Goal: Information Seeking & Learning: Learn about a topic

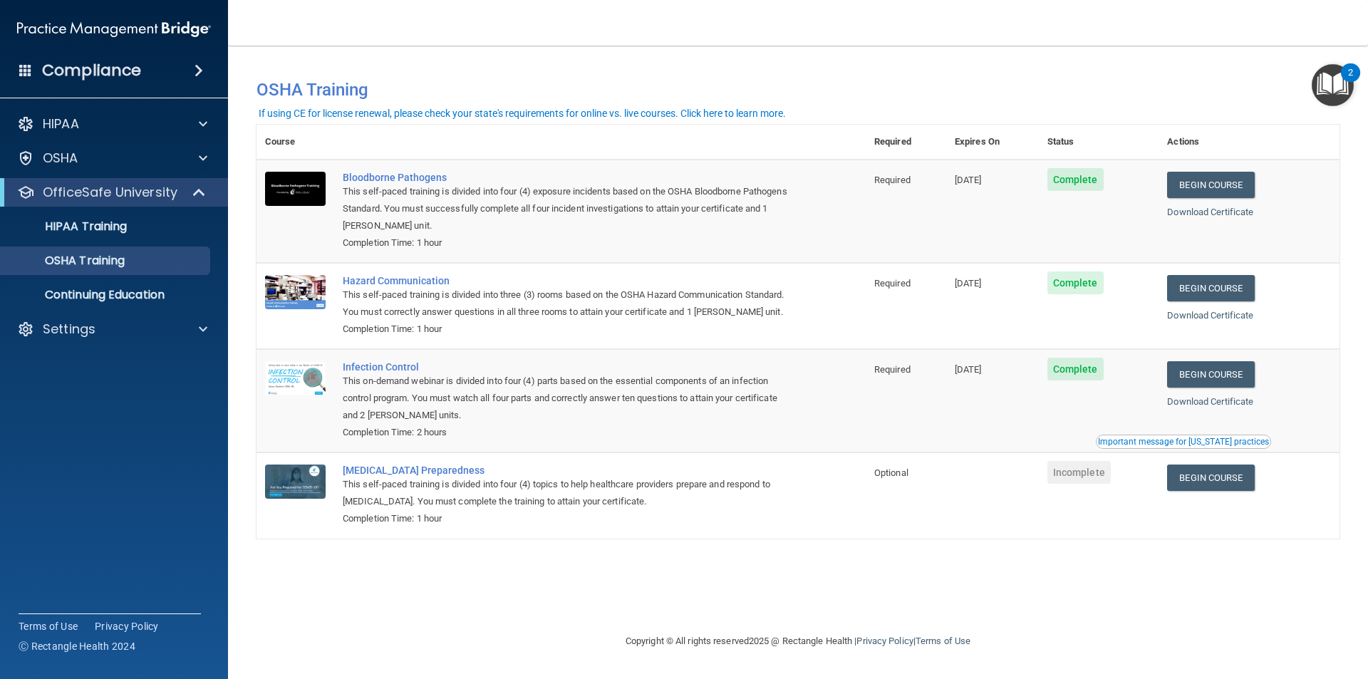
drag, startPoint x: 887, startPoint y: 509, endPoint x: 904, endPoint y: 490, distance: 24.7
click at [888, 509] on td "Optional" at bounding box center [905, 494] width 80 height 85
click at [646, 543] on div "You have a course that has expired or is incomplete. Please complete the course…" at bounding box center [797, 339] width 1083 height 558
click at [661, 512] on div "Completion Time: 1 hour" at bounding box center [569, 518] width 452 height 17
click at [657, 615] on div "You have a course that has expired or is incomplete. Please complete the course…" at bounding box center [797, 339] width 1083 height 558
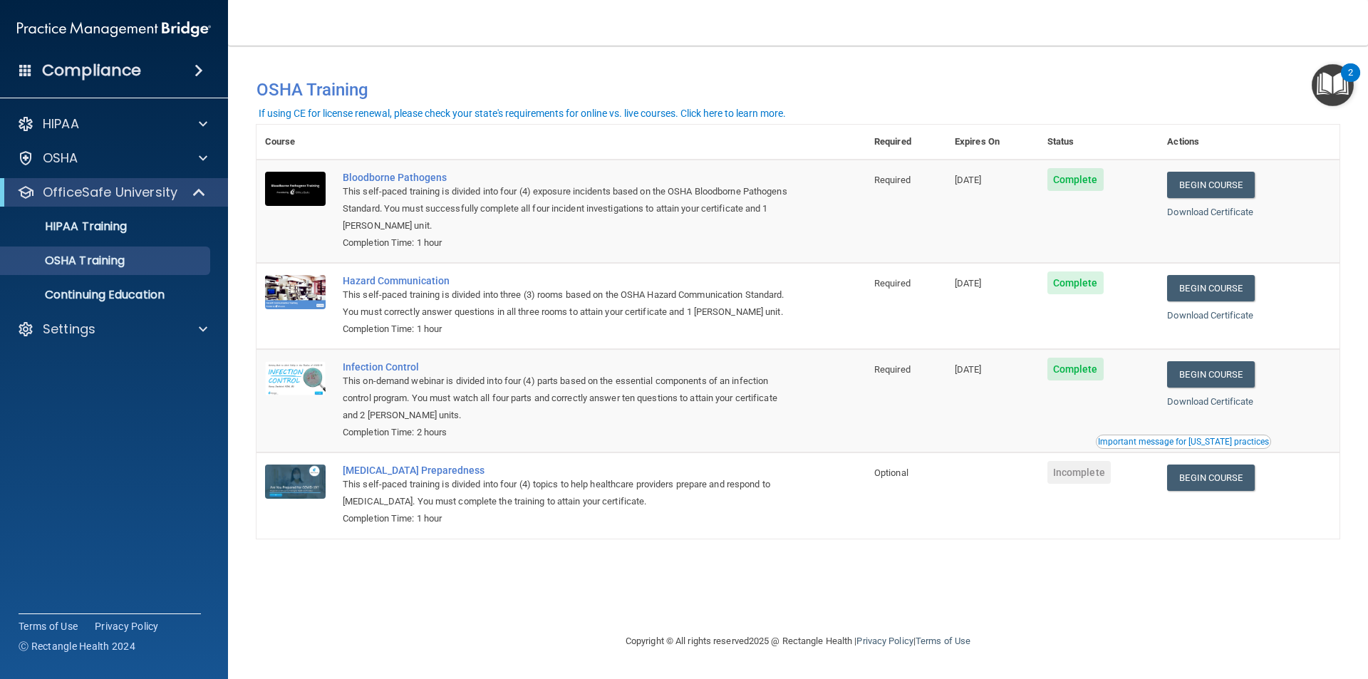
click at [677, 581] on div "You have a course that has expired or is incomplete. Please complete the course…" at bounding box center [797, 339] width 1083 height 558
click at [811, 611] on div "You have a course that has expired or is incomplete. Please complete the course…" at bounding box center [797, 339] width 1083 height 558
click at [758, 561] on div "You have a course that has expired or is incomplete. Please complete the course…" at bounding box center [797, 339] width 1083 height 558
click at [809, 578] on div "You have a course that has expired or is incomplete. Please complete the course…" at bounding box center [797, 339] width 1083 height 558
click at [709, 529] on td "[MEDICAL_DATA] Preparedness This self-paced training is divided into four (4) t…" at bounding box center [599, 494] width 531 height 85
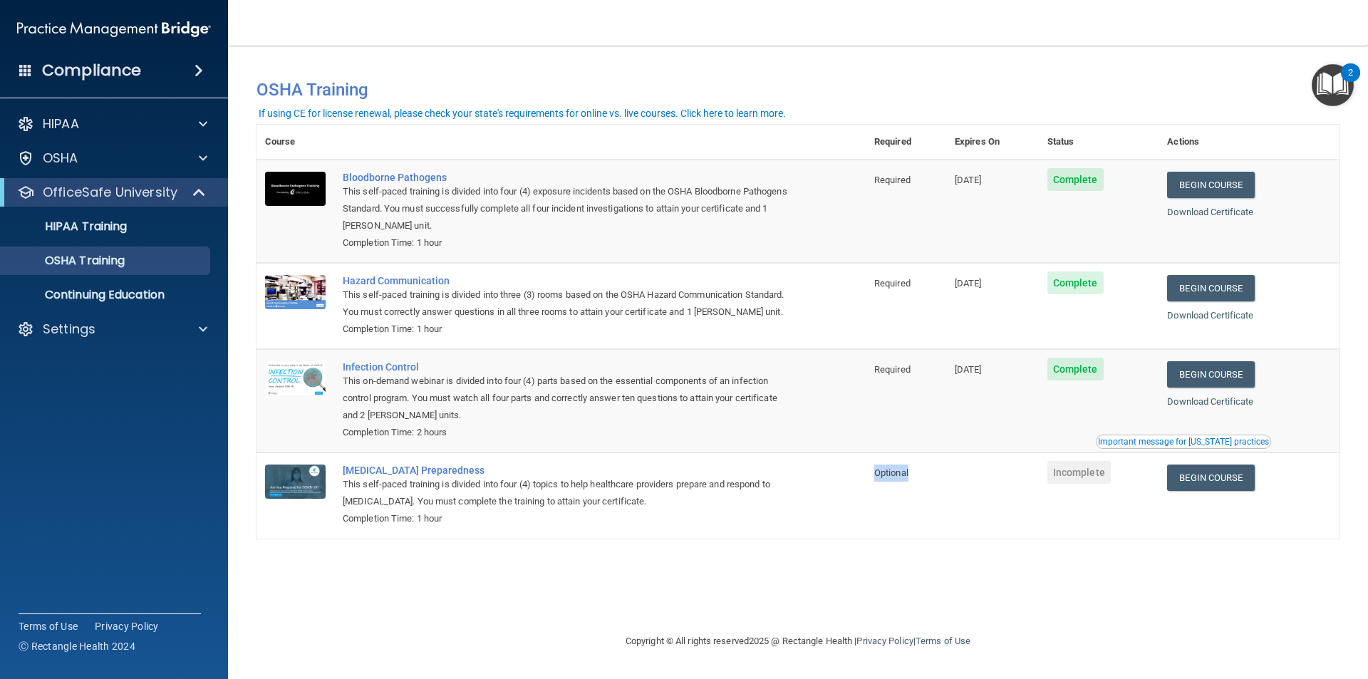
drag, startPoint x: 918, startPoint y: 476, endPoint x: 866, endPoint y: 508, distance: 60.7
click at [869, 504] on td "Optional" at bounding box center [905, 494] width 80 height 85
drag, startPoint x: 865, startPoint y: 514, endPoint x: 868, endPoint y: 522, distance: 8.3
click at [868, 521] on tr "[MEDICAL_DATA] Preparedness This self-paced training is divided into four (4) t…" at bounding box center [797, 494] width 1083 height 85
click at [187, 332] on div at bounding box center [201, 329] width 36 height 17
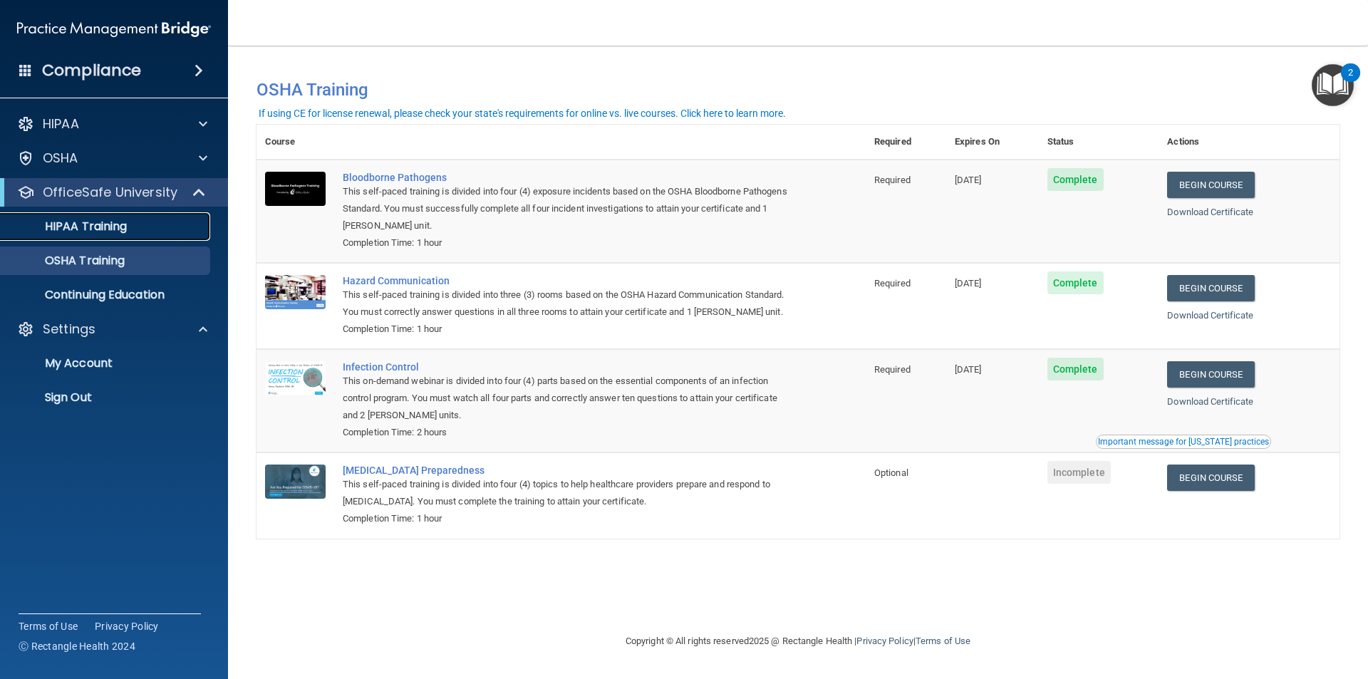
click at [99, 222] on p "HIPAA Training" at bounding box center [68, 226] width 118 height 14
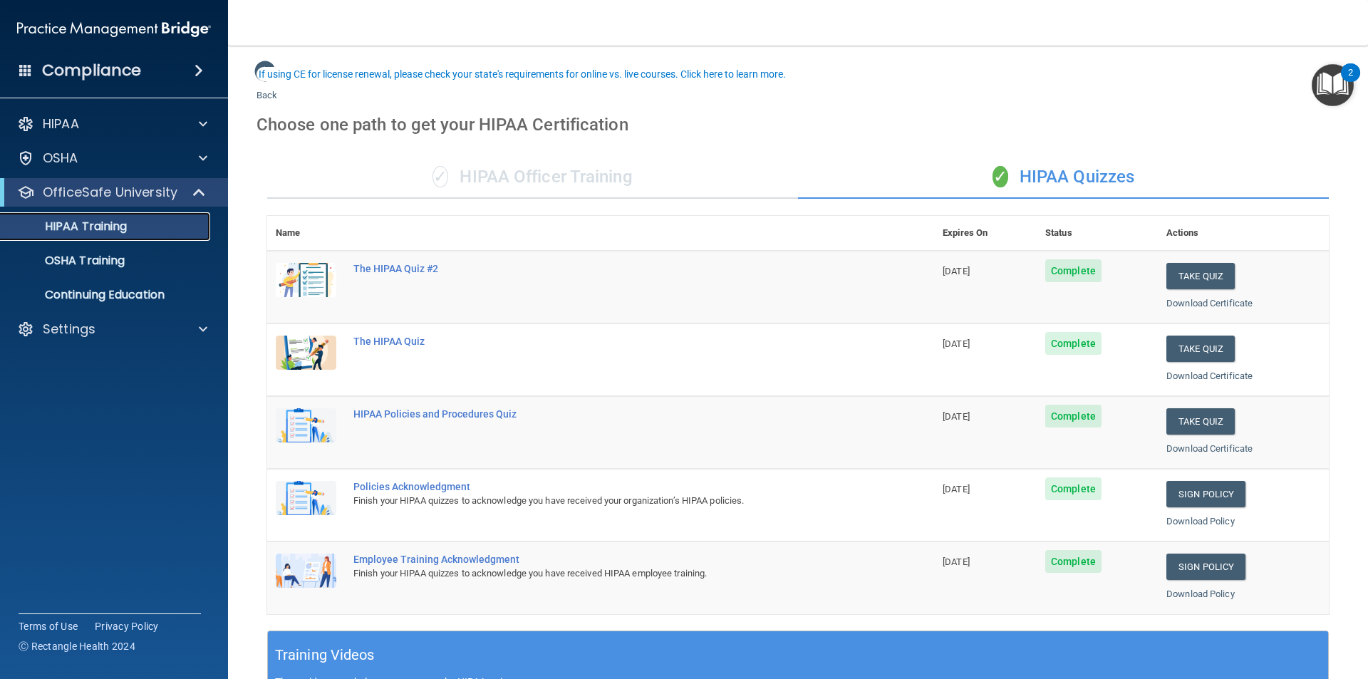
scroll to position [71, 0]
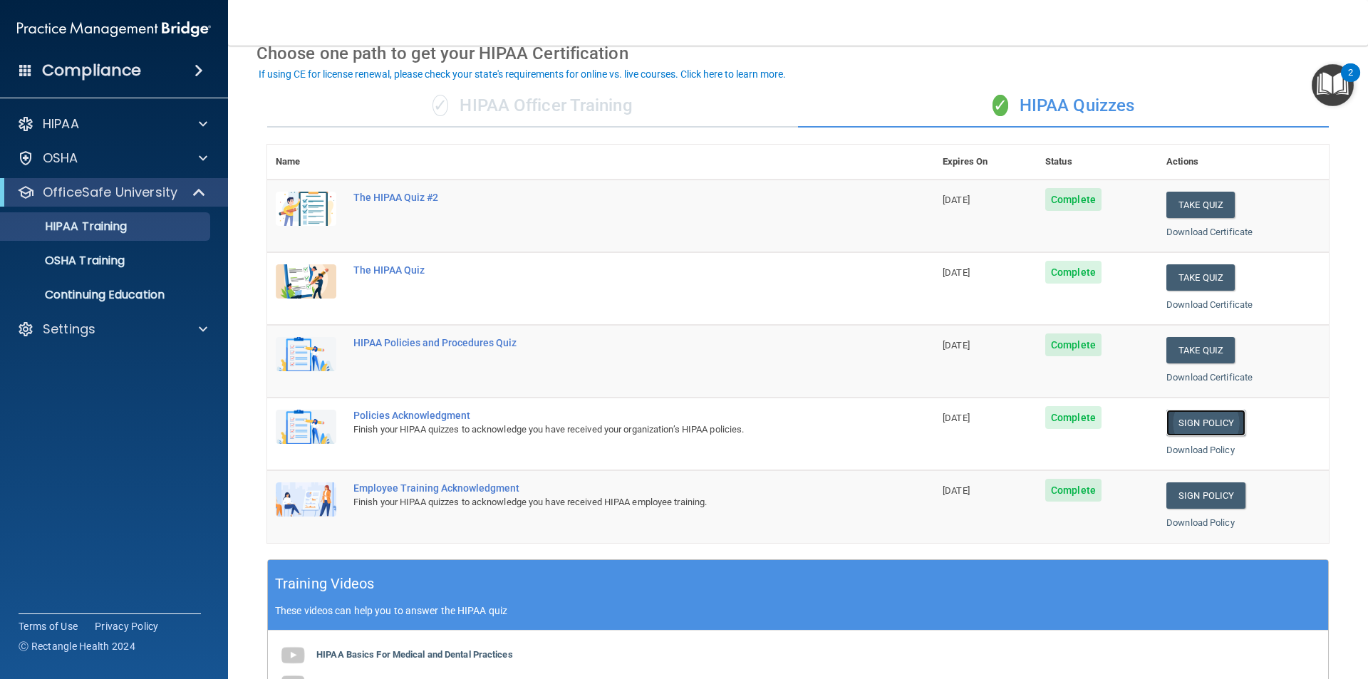
click at [1202, 432] on link "Sign Policy" at bounding box center [1205, 423] width 79 height 26
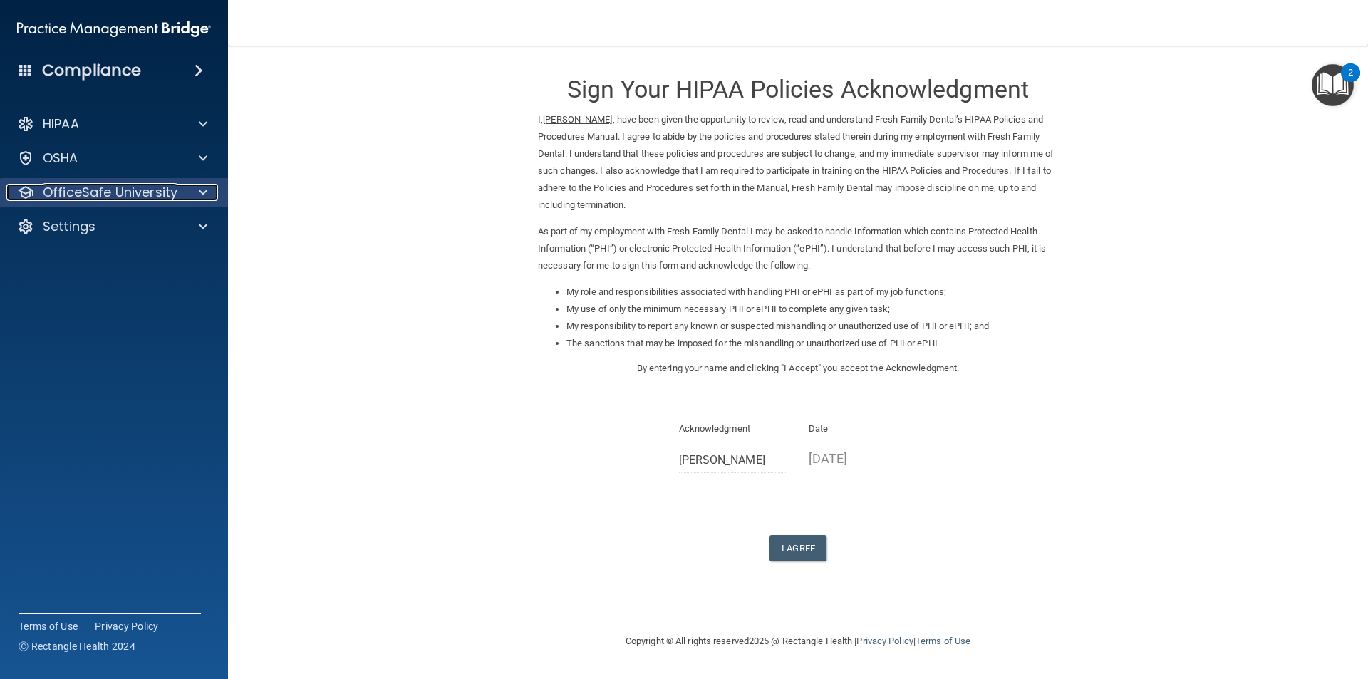
click at [103, 188] on p "OfficeSafe University" at bounding box center [110, 192] width 135 height 17
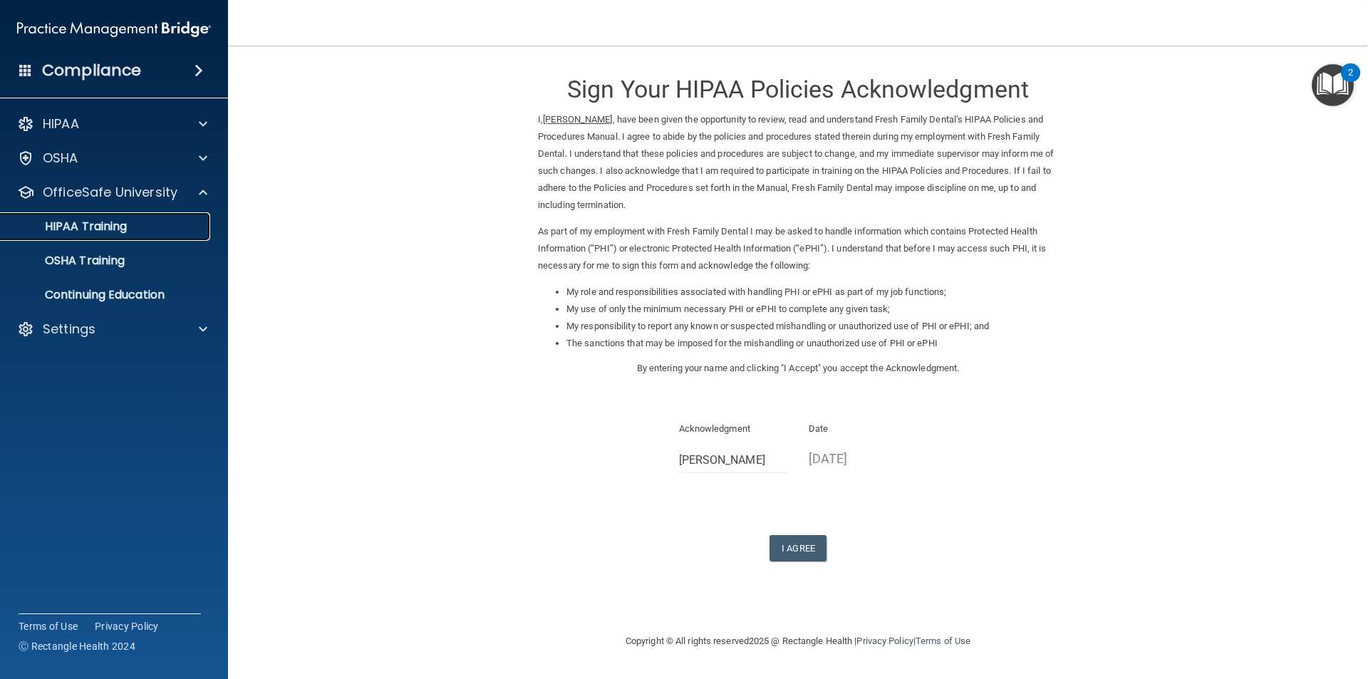
click at [130, 222] on div "HIPAA Training" at bounding box center [106, 226] width 194 height 14
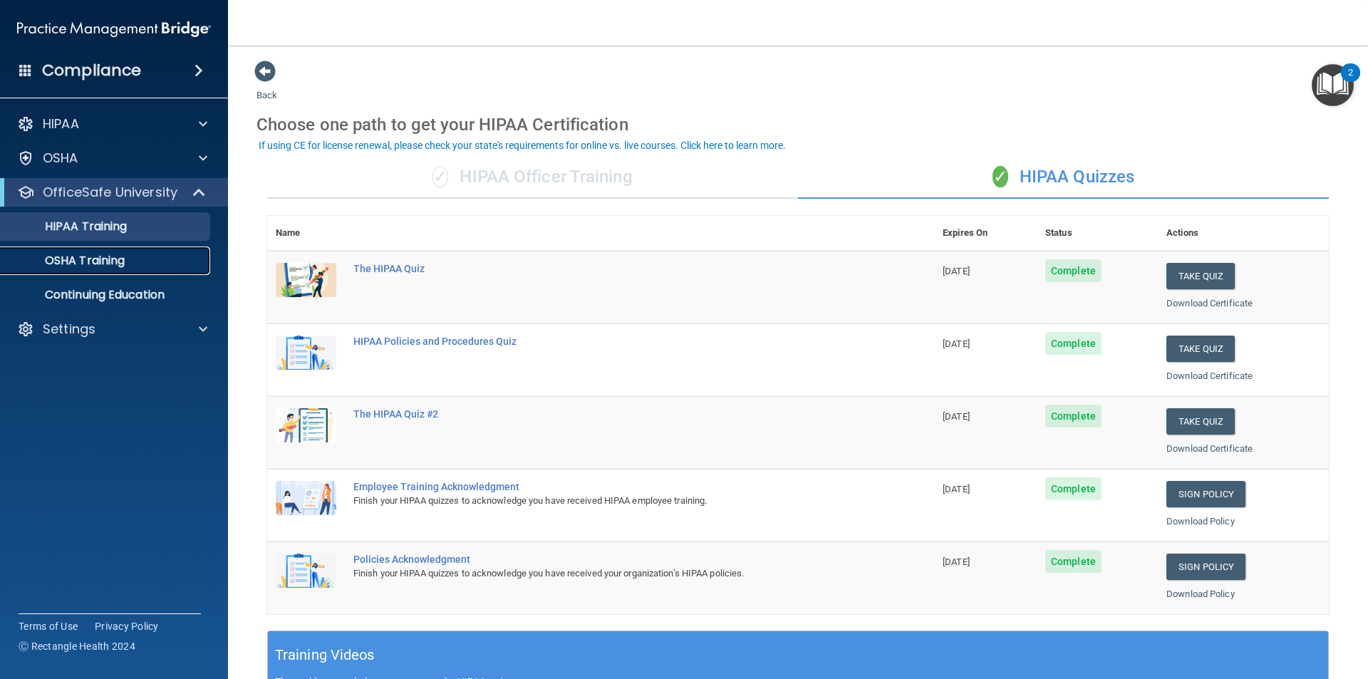
click at [124, 259] on p "OSHA Training" at bounding box center [66, 261] width 115 height 14
